Goal: Task Accomplishment & Management: Use online tool/utility

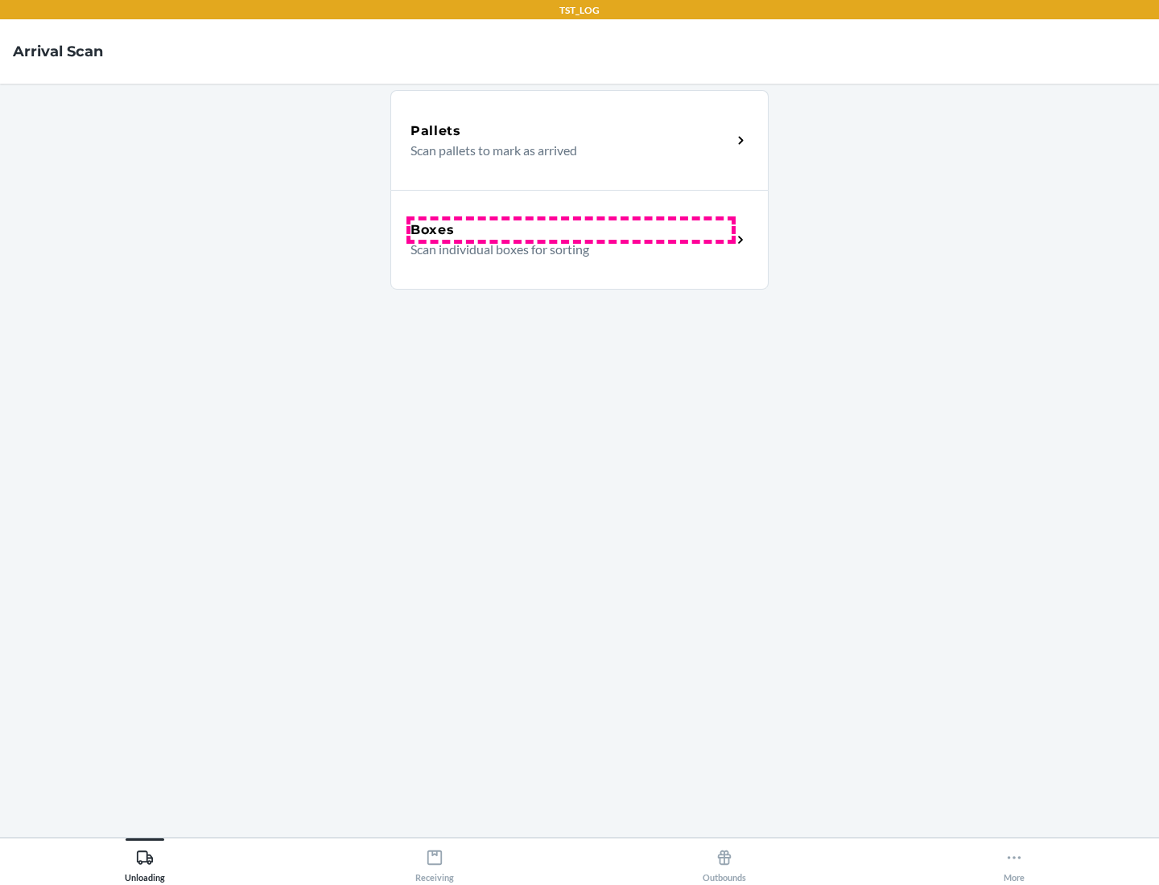
click at [571, 230] on div "Boxes" at bounding box center [570, 229] width 321 height 19
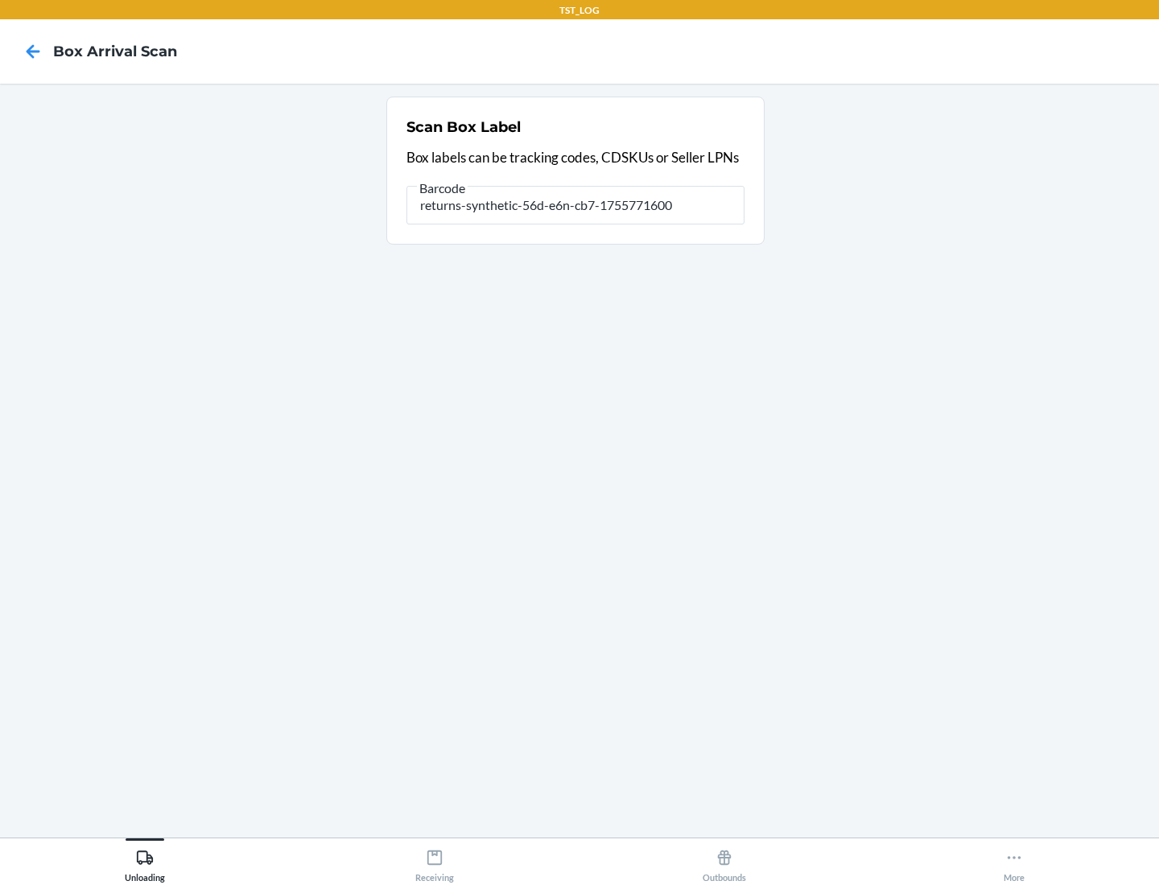
type input "returns-synthetic-56d-e6n-cb7-1755771600"
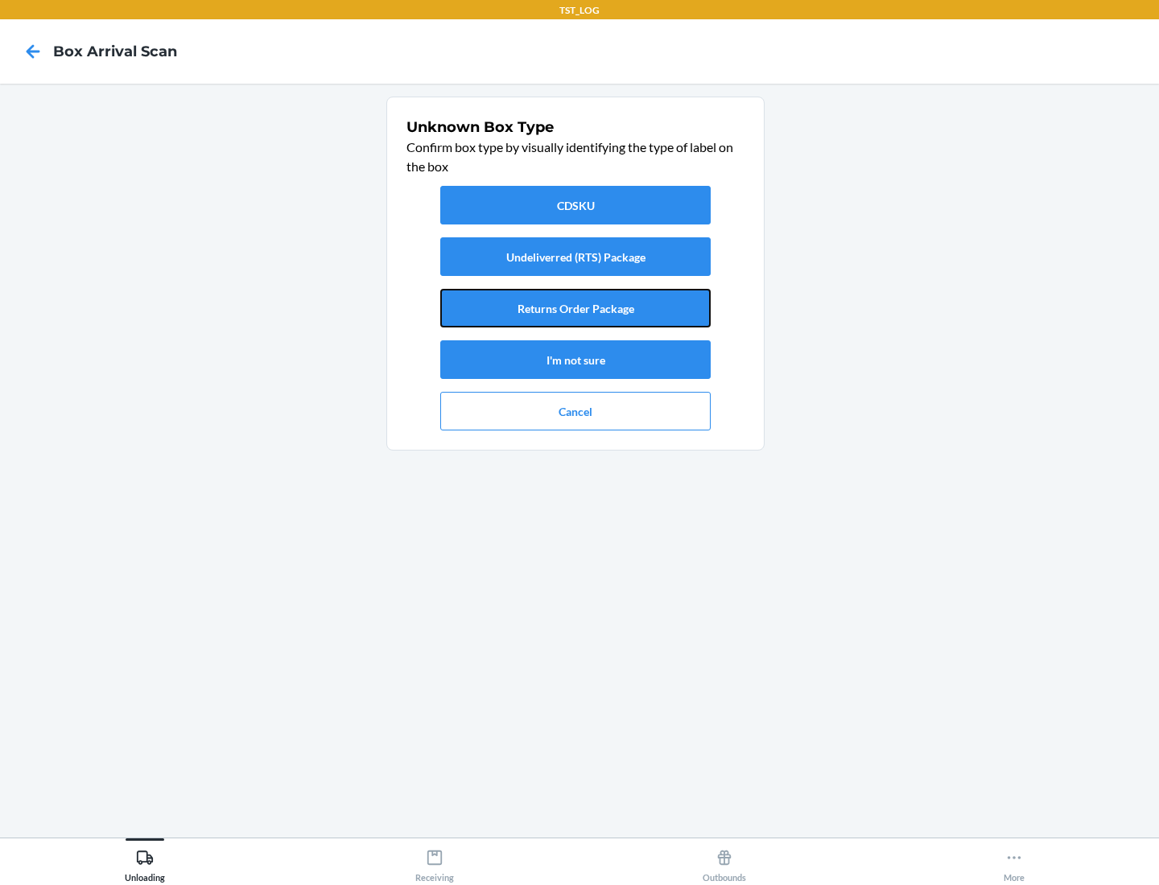
click at [575, 308] on button "Returns Order Package" at bounding box center [575, 308] width 270 height 39
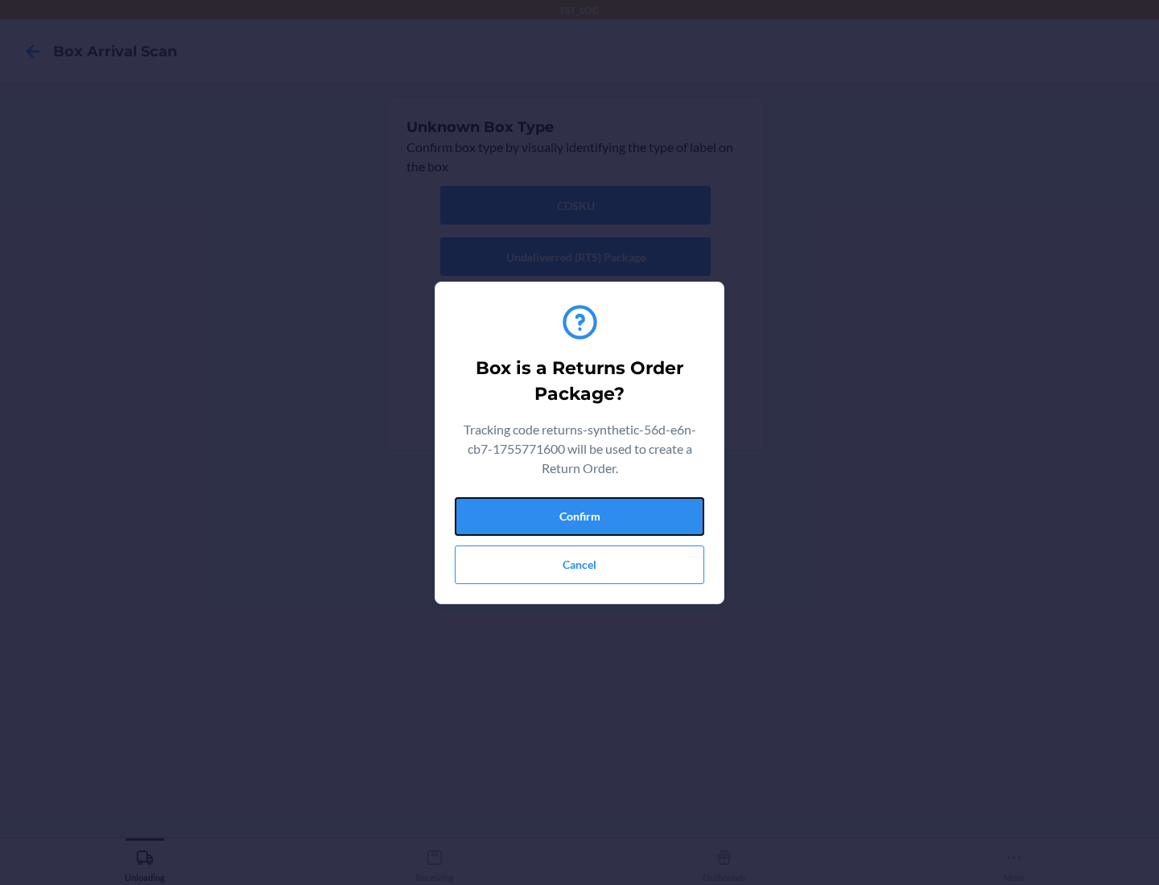
click at [579, 516] on button "Confirm" at bounding box center [579, 516] width 249 height 39
